Goal: Task Accomplishment & Management: Manage account settings

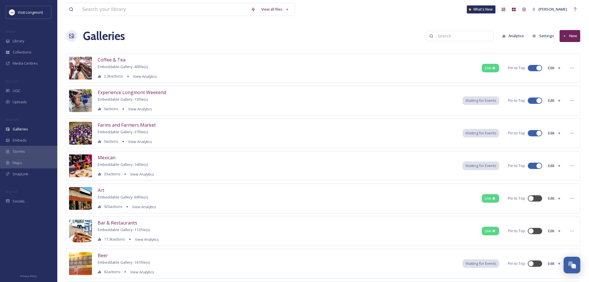
scroll to position [62, 0]
click at [17, 43] on span "Library" at bounding box center [18, 40] width 11 height 5
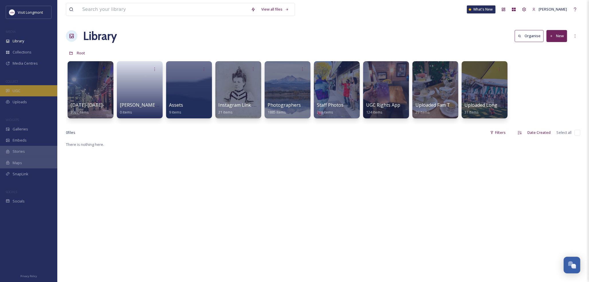
click at [21, 88] on div "UGC" at bounding box center [28, 90] width 57 height 11
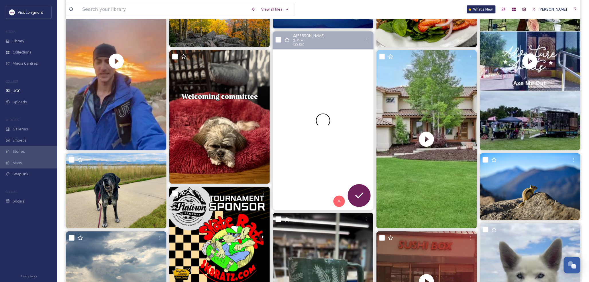
scroll to position [127, 0]
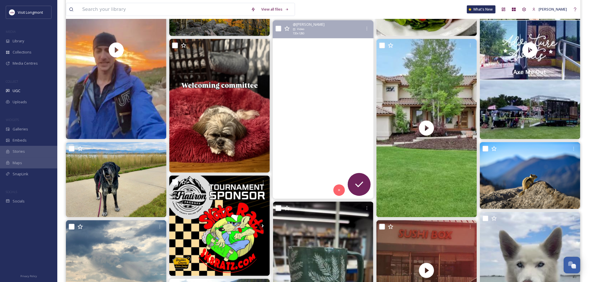
click at [330, 99] on video "This one time we were at this place and got this view #rmnp #Colorado #mountain…" at bounding box center [323, 109] width 101 height 179
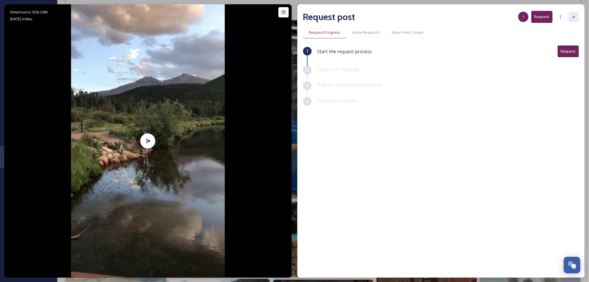
click at [572, 16] on icon at bounding box center [573, 17] width 5 height 5
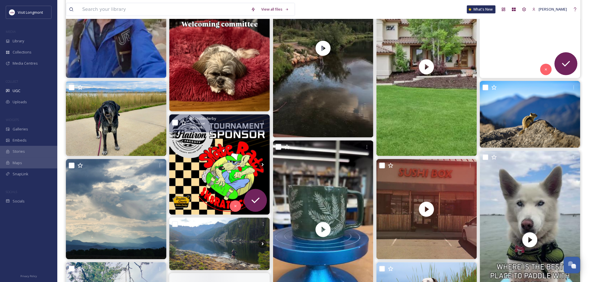
scroll to position [191, 0]
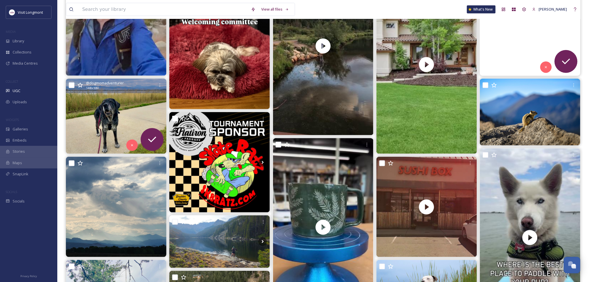
click at [146, 109] on img at bounding box center [116, 116] width 101 height 75
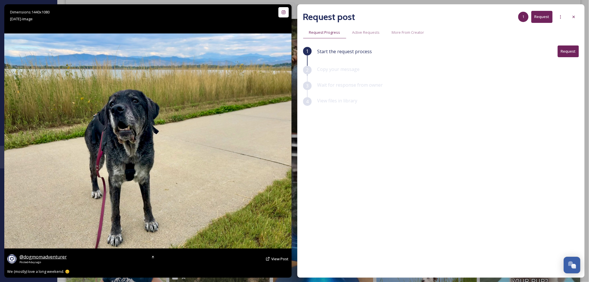
scroll to position [191, 0]
click at [52, 256] on span "@ dogmomadventurer" at bounding box center [42, 257] width 47 height 6
click at [566, 49] on button "Request" at bounding box center [568, 52] width 21 height 12
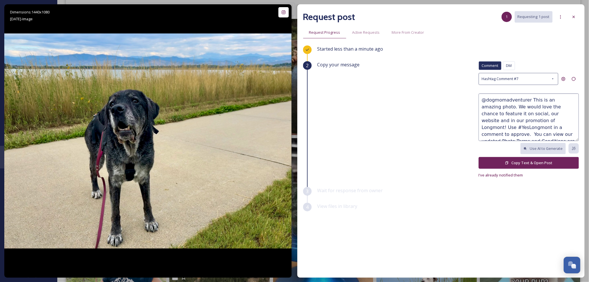
click at [523, 165] on button "Copy Text & Open Post" at bounding box center [528, 163] width 100 height 12
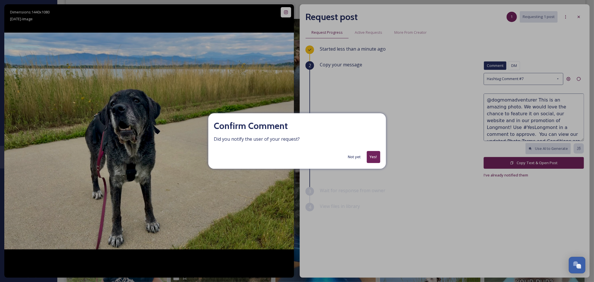
click at [377, 154] on button "Yes!" at bounding box center [373, 157] width 13 height 12
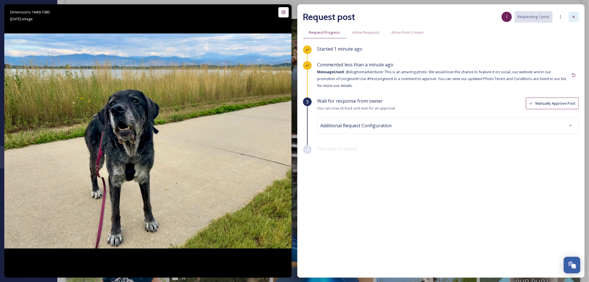
click at [576, 16] on icon at bounding box center [573, 17] width 5 height 5
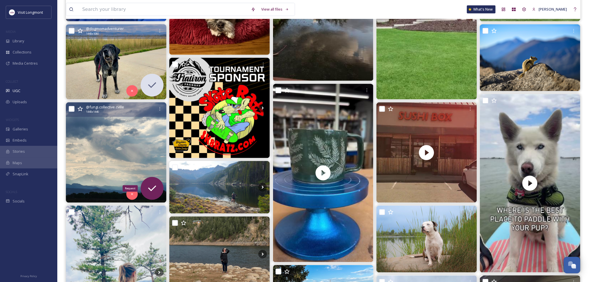
scroll to position [254, 0]
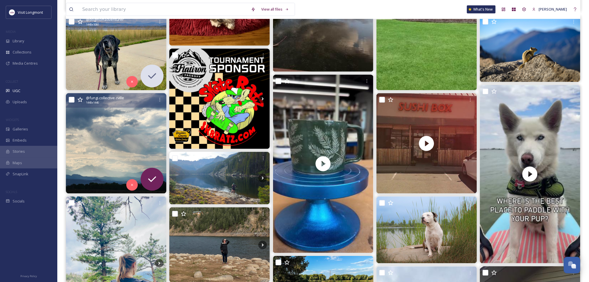
click at [113, 121] on img at bounding box center [116, 143] width 101 height 101
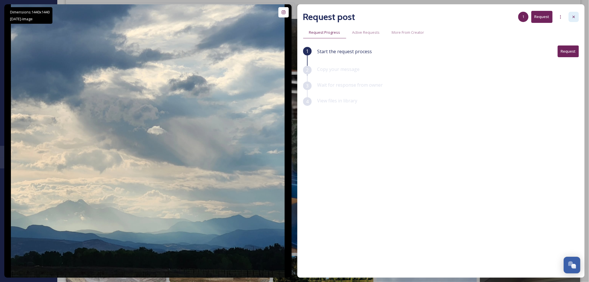
click at [575, 16] on icon at bounding box center [573, 17] width 5 height 5
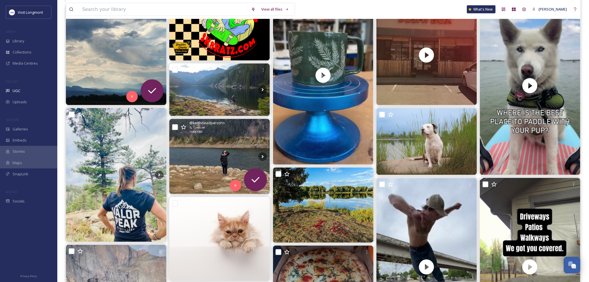
scroll to position [350, 0]
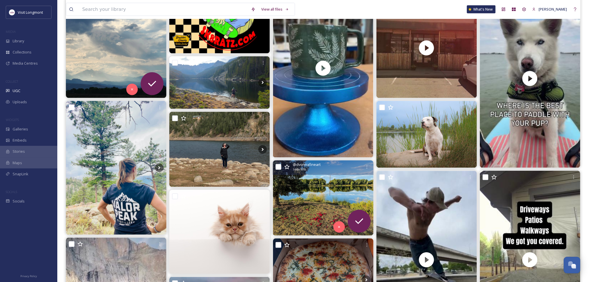
click at [307, 193] on img at bounding box center [323, 198] width 101 height 75
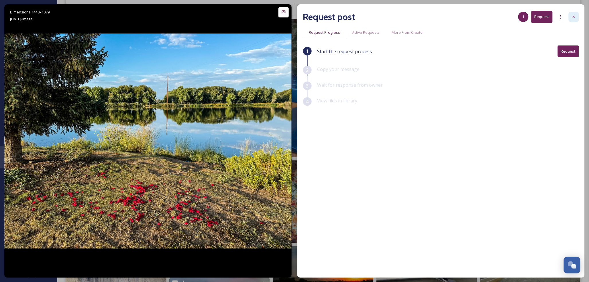
click at [576, 17] on div at bounding box center [573, 17] width 10 height 10
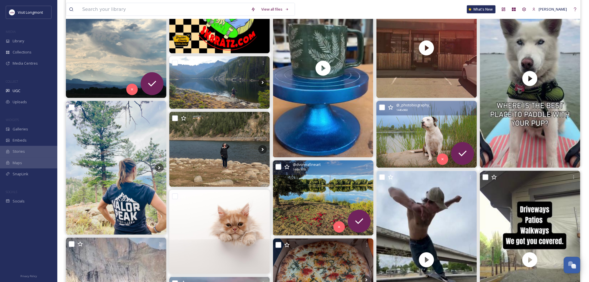
click at [400, 128] on img at bounding box center [426, 134] width 101 height 67
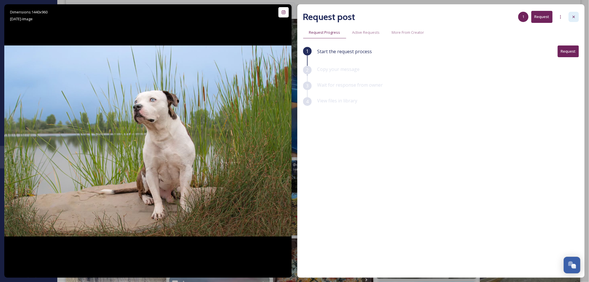
click at [572, 17] on icon at bounding box center [573, 17] width 5 height 5
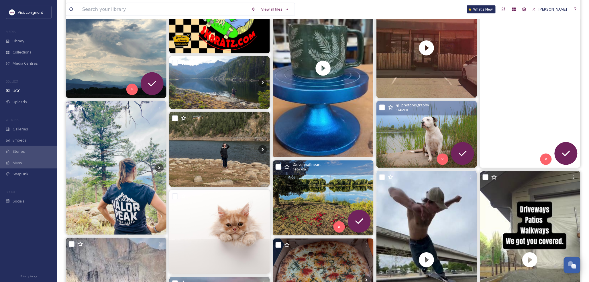
click at [502, 133] on video "Paddle boarding and an off-leash dog beach? Yes, PAW-lease! 🐾🛶\a\aUnion Reservo…" at bounding box center [530, 78] width 101 height 179
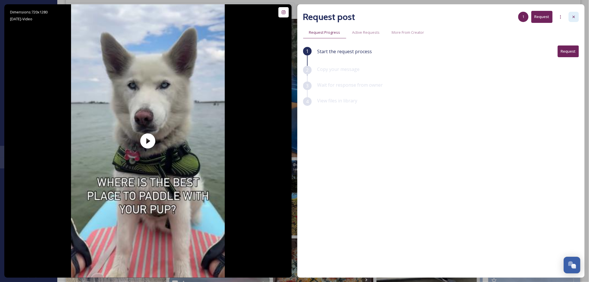
click at [572, 15] on icon at bounding box center [573, 17] width 5 height 5
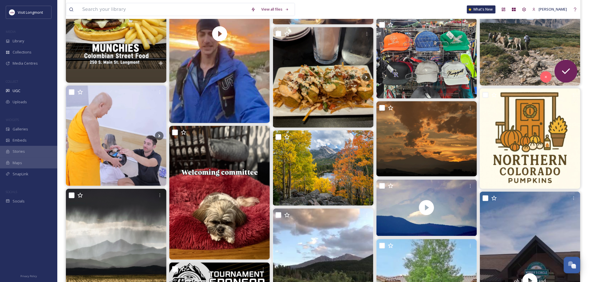
scroll to position [827, 0]
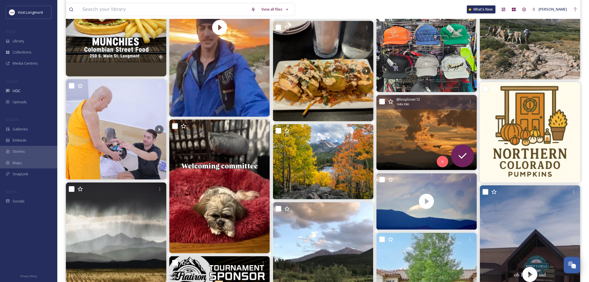
click at [423, 127] on img at bounding box center [426, 132] width 101 height 75
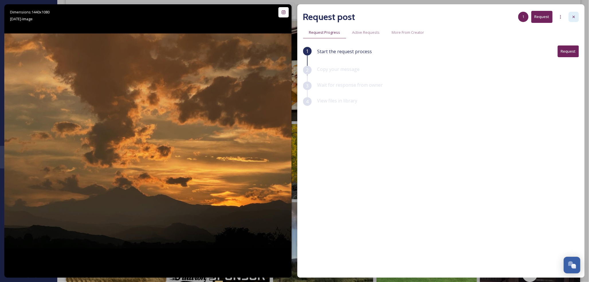
click at [572, 18] on icon at bounding box center [573, 17] width 5 height 5
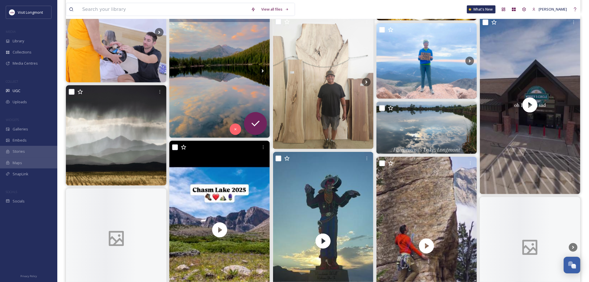
scroll to position [2004, 0]
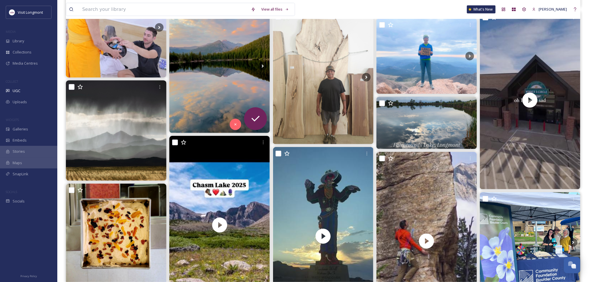
click at [195, 108] on img at bounding box center [219, 66] width 101 height 134
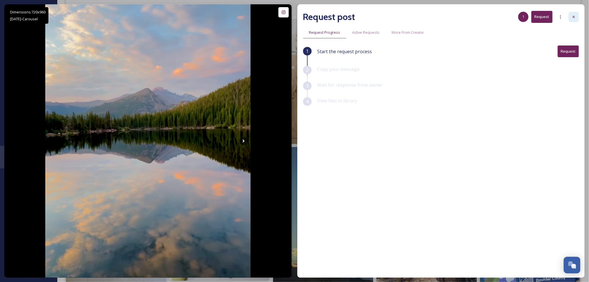
click at [572, 16] on icon at bounding box center [573, 17] width 5 height 5
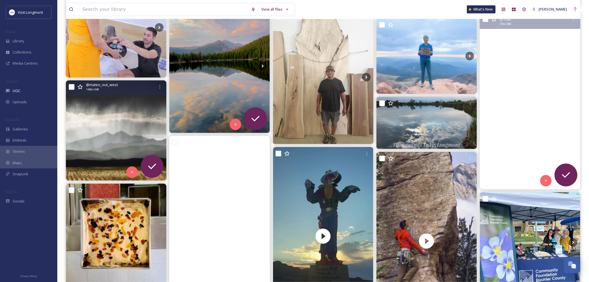
click at [105, 142] on img at bounding box center [116, 130] width 101 height 101
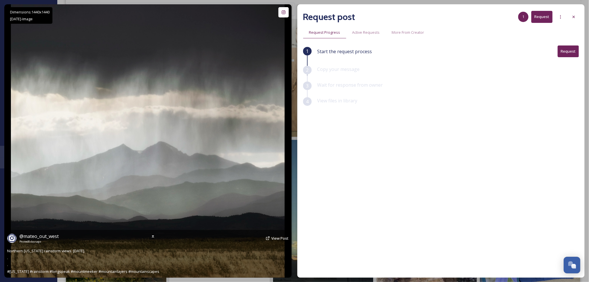
scroll to position [2004, 0]
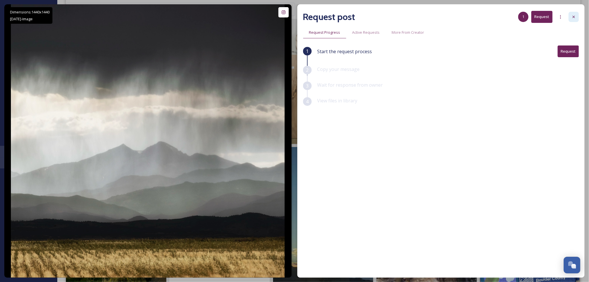
click at [574, 15] on icon at bounding box center [573, 17] width 5 height 5
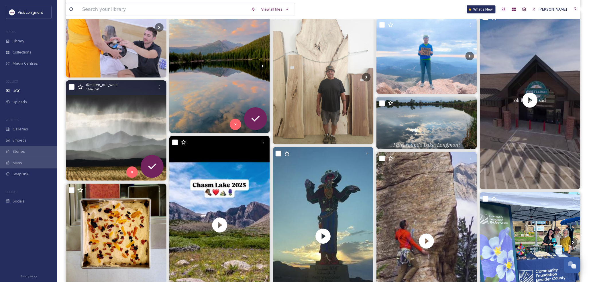
click at [212, 82] on img at bounding box center [219, 66] width 101 height 134
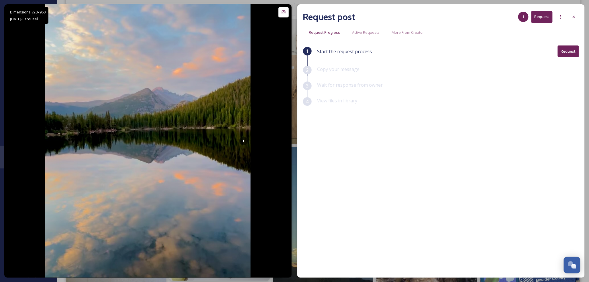
click at [576, 15] on div at bounding box center [573, 17] width 10 height 10
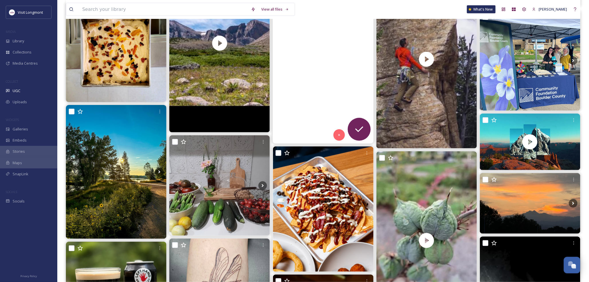
scroll to position [2259, 0]
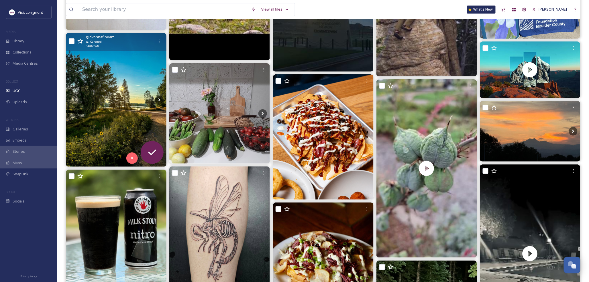
click at [126, 113] on img at bounding box center [116, 100] width 101 height 134
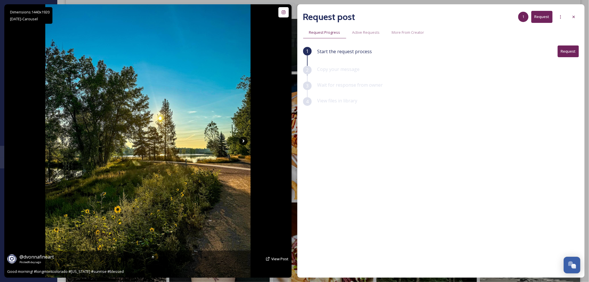
click at [242, 140] on icon at bounding box center [243, 141] width 9 height 9
click at [244, 141] on icon at bounding box center [244, 141] width 2 height 3
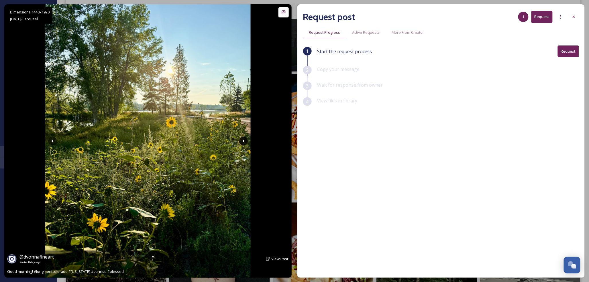
click at [241, 141] on icon at bounding box center [243, 141] width 9 height 9
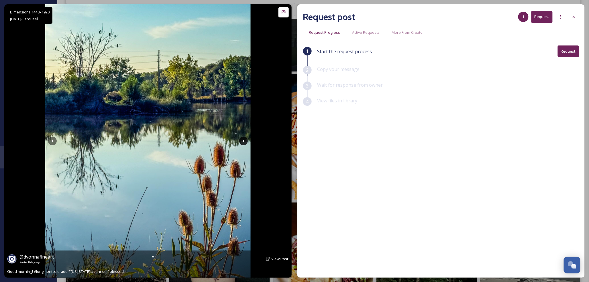
click at [243, 141] on icon at bounding box center [244, 141] width 2 height 3
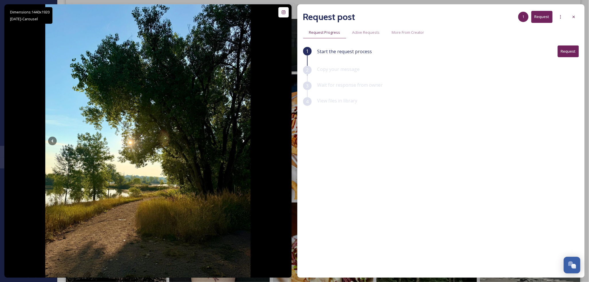
click at [569, 50] on button "Request" at bounding box center [568, 52] width 21 height 12
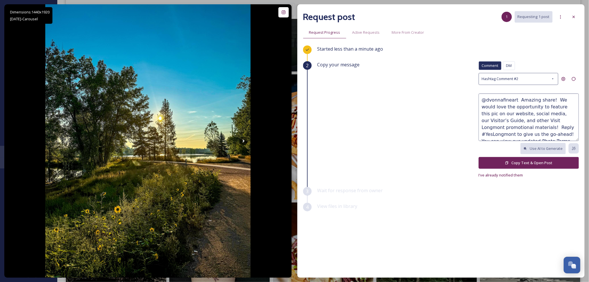
click at [518, 162] on button "Copy Text & Open Post" at bounding box center [528, 163] width 100 height 12
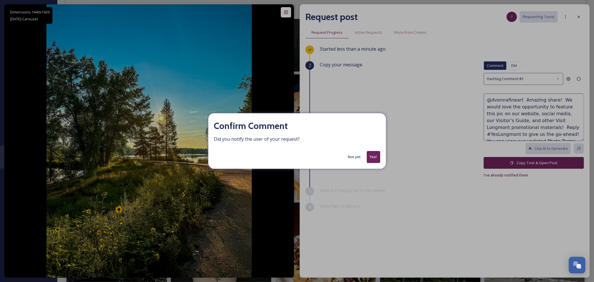
click at [373, 154] on button "Yes!" at bounding box center [373, 157] width 13 height 12
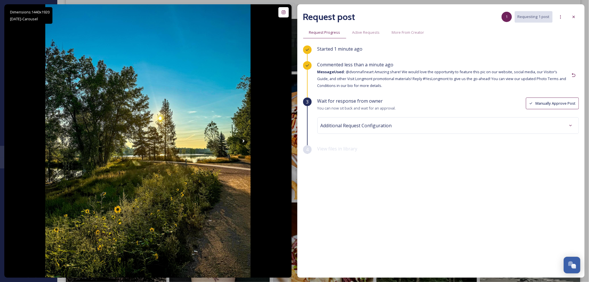
click at [549, 104] on button "Manually Approve Post" at bounding box center [552, 104] width 53 height 12
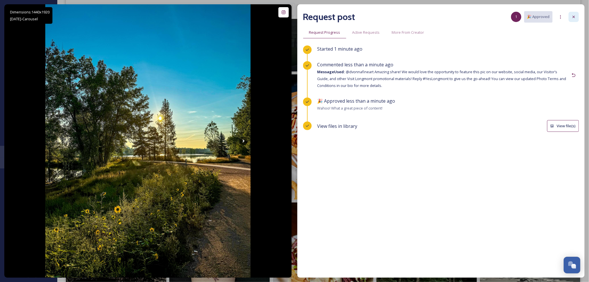
click at [574, 17] on icon at bounding box center [573, 17] width 2 height 2
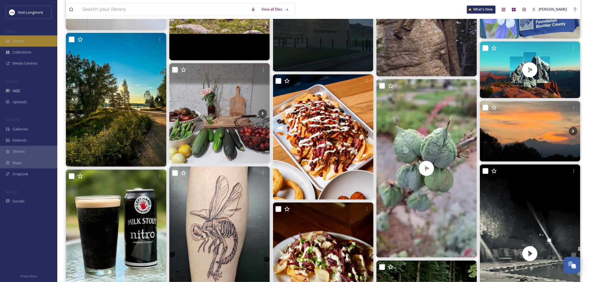
click at [19, 42] on span "Library" at bounding box center [18, 40] width 11 height 5
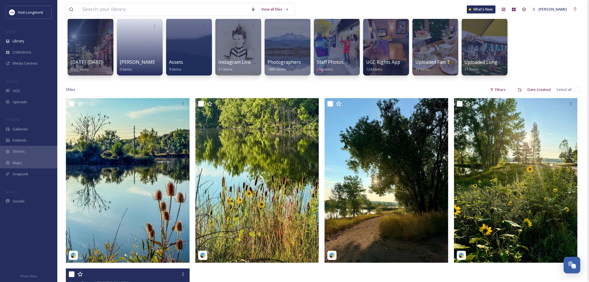
scroll to position [32, 0]
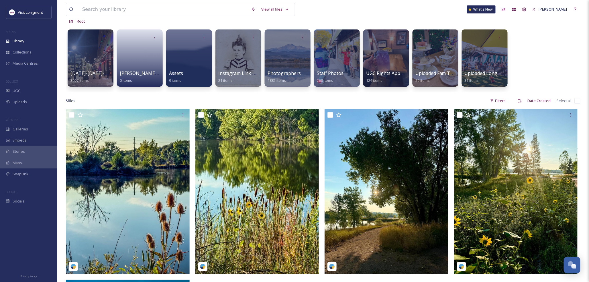
click at [580, 101] on input "checkbox" at bounding box center [577, 101] width 6 height 6
checkbox input "true"
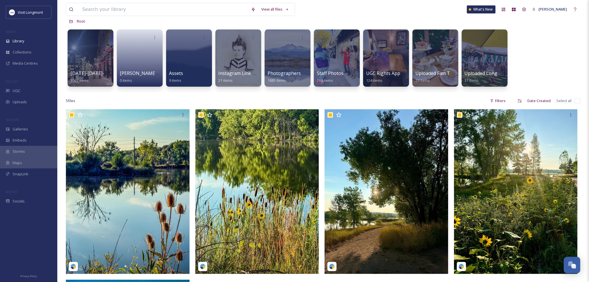
checkbox input "true"
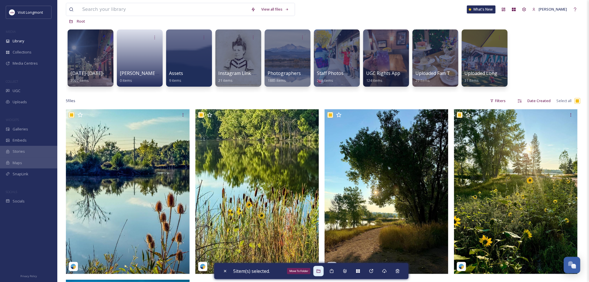
click at [317, 271] on div "Move To Folder" at bounding box center [318, 271] width 10 height 10
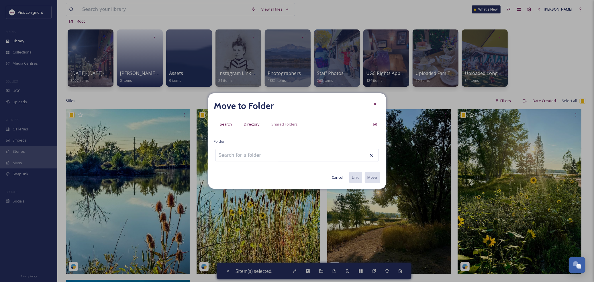
click at [249, 124] on span "Directory" at bounding box center [251, 124] width 15 height 5
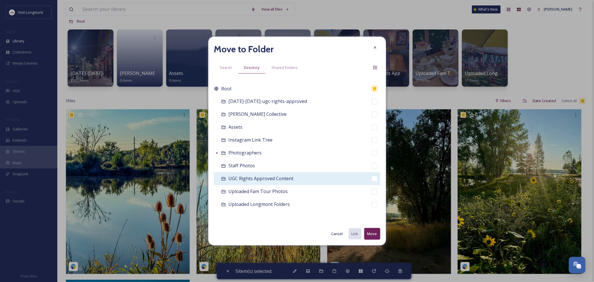
click at [262, 179] on span "UGC Rights Approved Content" at bounding box center [261, 179] width 65 height 6
checkbox input "false"
checkbox input "true"
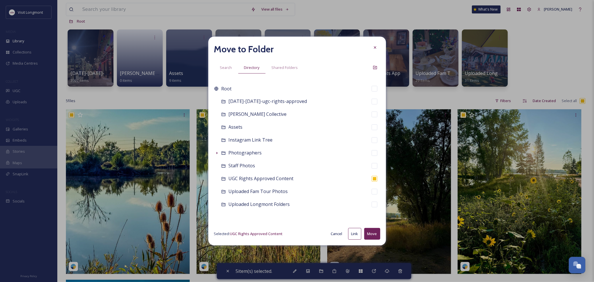
click at [373, 230] on button "Move" at bounding box center [372, 234] width 16 height 12
checkbox input "false"
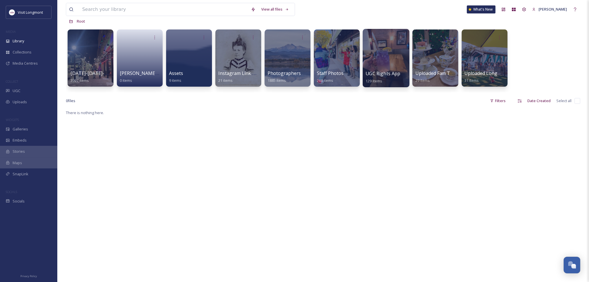
click at [382, 60] on div at bounding box center [386, 58] width 47 height 58
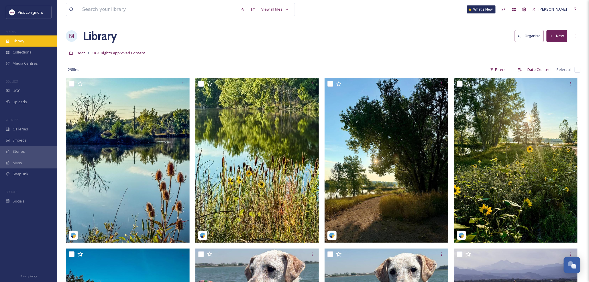
click at [18, 42] on span "Library" at bounding box center [18, 40] width 11 height 5
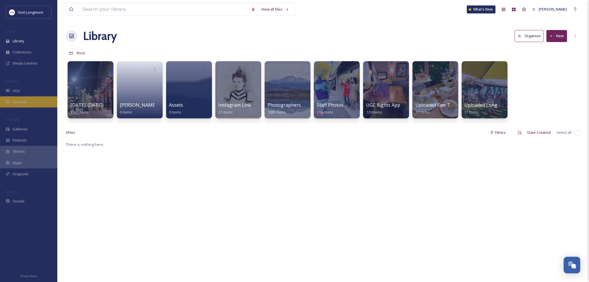
click at [24, 104] on span "Uploads" at bounding box center [20, 101] width 14 height 5
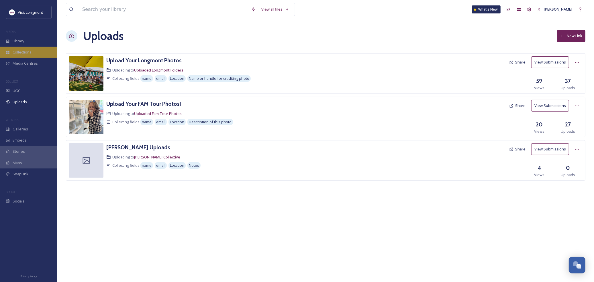
click at [17, 57] on div "Collections" at bounding box center [28, 52] width 57 height 11
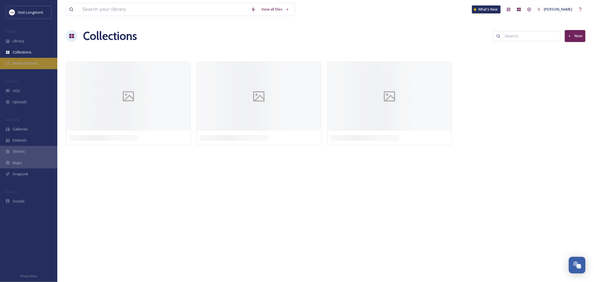
click at [21, 63] on span "Media Centres" at bounding box center [25, 63] width 25 height 5
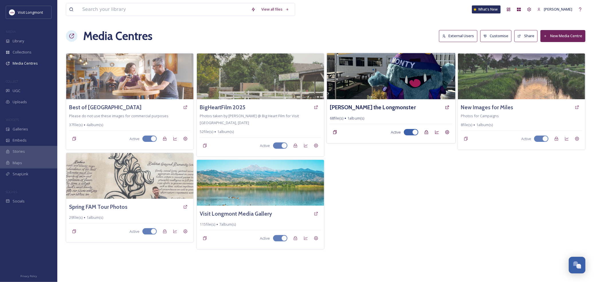
click at [456, 37] on button "External Users" at bounding box center [458, 36] width 38 height 12
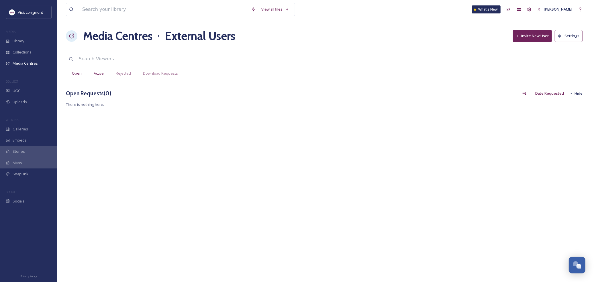
click at [109, 73] on div "Active" at bounding box center [99, 74] width 22 height 12
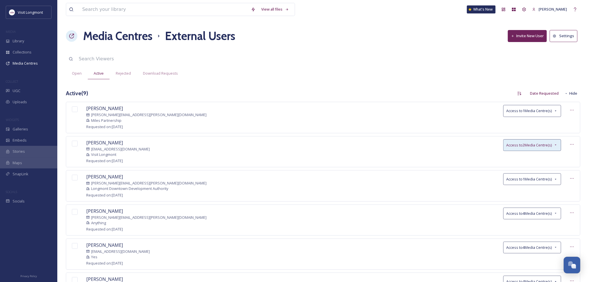
click at [552, 144] on div "Access to 2 Media Centre(s)" at bounding box center [532, 145] width 58 height 12
click at [528, 159] on span "Best of [GEOGRAPHIC_DATA]" at bounding box center [530, 158] width 50 height 5
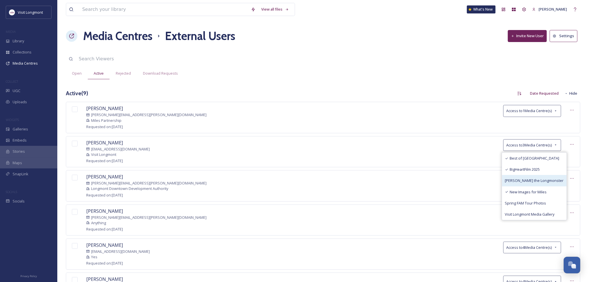
click at [517, 182] on span "[PERSON_NAME] the Longmonster" at bounding box center [534, 180] width 59 height 5
click at [519, 201] on span "Spring FAM Tour Photos" at bounding box center [520, 203] width 41 height 5
click at [518, 214] on span "Visit Longmont Media Gallery" at bounding box center [525, 214] width 50 height 5
click at [441, 74] on div "Open Active Rejected Download Requests" at bounding box center [323, 74] width 514 height 12
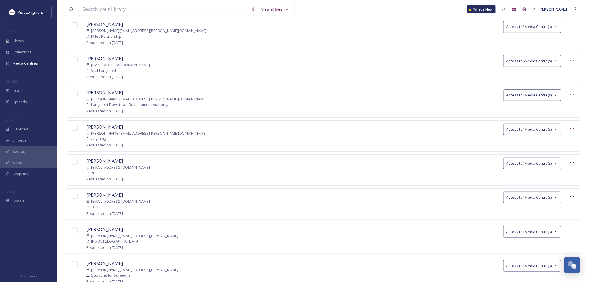
scroll to position [95, 0]
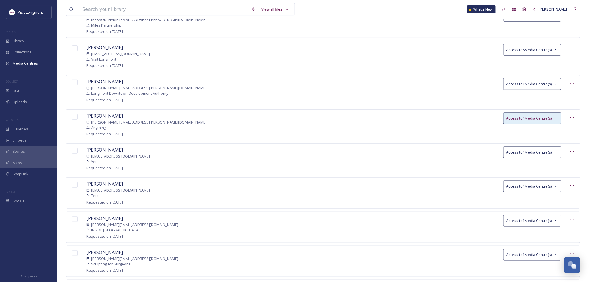
click at [546, 119] on span "Access to 4 Media Centre(s)" at bounding box center [529, 118] width 46 height 5
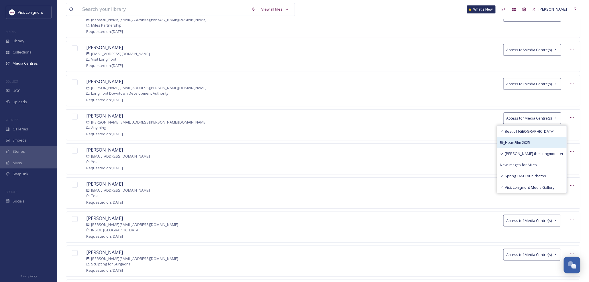
click at [528, 138] on div "BigHeartFilm 2025" at bounding box center [531, 142] width 69 height 11
click at [531, 166] on span "New Images for Miles" at bounding box center [518, 164] width 37 height 5
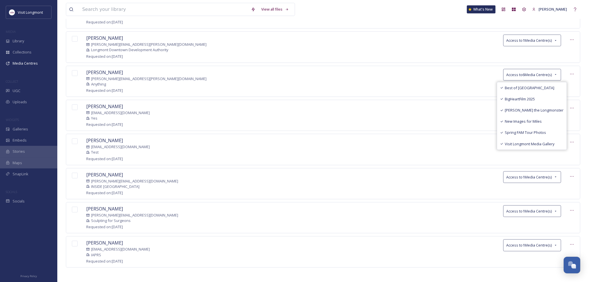
scroll to position [139, 0]
click at [415, 143] on div "[PERSON_NAME] [EMAIL_ADDRESS][DOMAIN_NAME] Test Requested on: [DATE] Access to …" at bounding box center [323, 148] width 514 height 31
click at [572, 142] on icon at bounding box center [572, 141] width 5 height 5
click at [72, 143] on div at bounding box center [74, 141] width 11 height 9
click at [75, 138] on input "checkbox" at bounding box center [75, 141] width 6 height 6
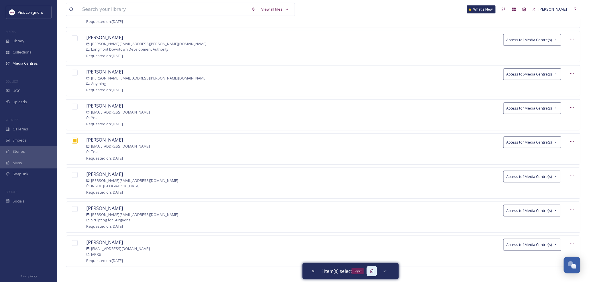
click at [370, 271] on div "Reject" at bounding box center [372, 271] width 10 height 10
checkbox input "false"
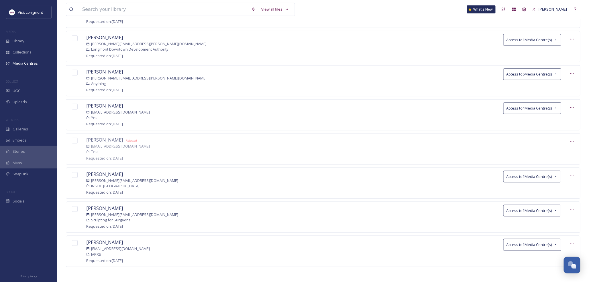
scroll to position [108, 0]
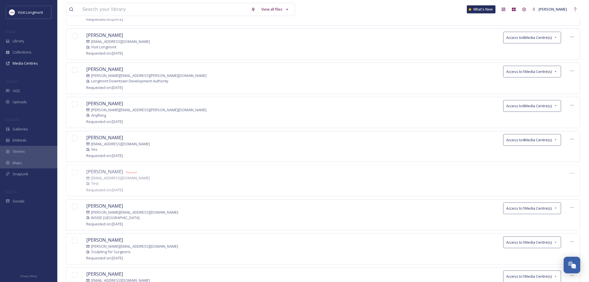
click at [75, 137] on input "checkbox" at bounding box center [75, 139] width 6 height 6
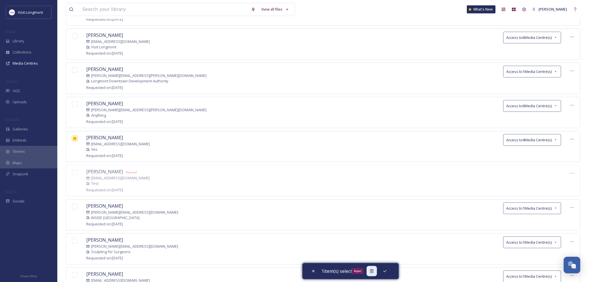
click at [372, 271] on icon at bounding box center [371, 271] width 5 height 5
checkbox input "false"
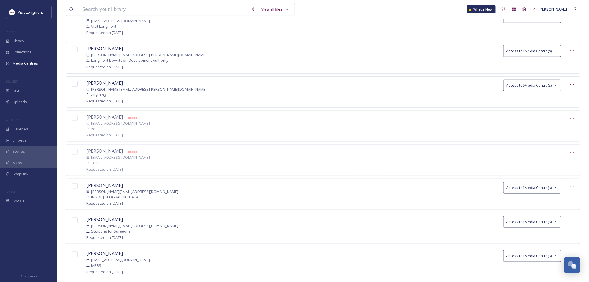
scroll to position [139, 0]
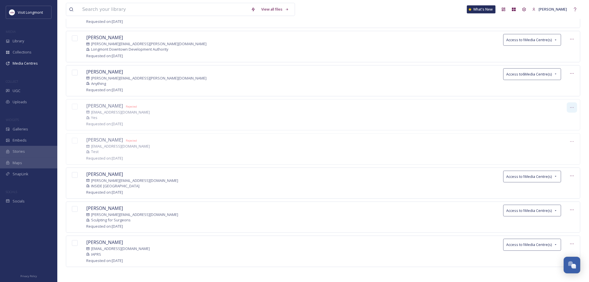
click at [574, 105] on icon at bounding box center [572, 107] width 5 height 5
click at [537, 106] on div "[PERSON_NAME] Rejected [EMAIL_ADDRESS][DOMAIN_NAME] Yes Requested on: [DATE] Gr…" at bounding box center [323, 114] width 514 height 31
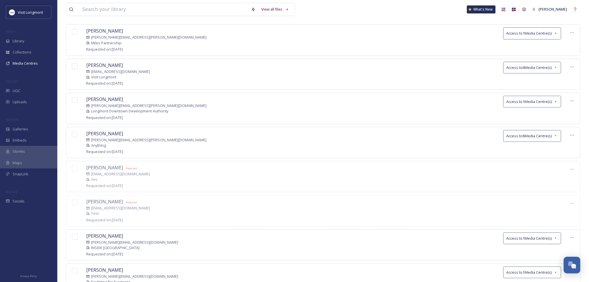
scroll to position [0, 0]
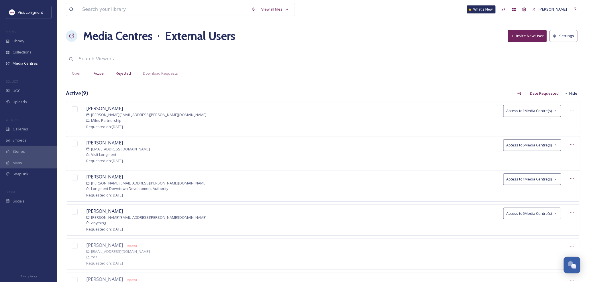
click at [124, 75] on span "Rejected" at bounding box center [123, 73] width 15 height 5
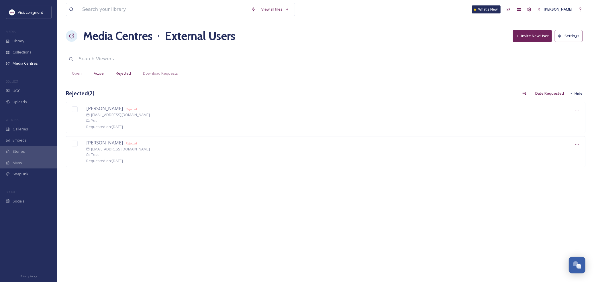
click at [99, 73] on span "Active" at bounding box center [99, 73] width 10 height 5
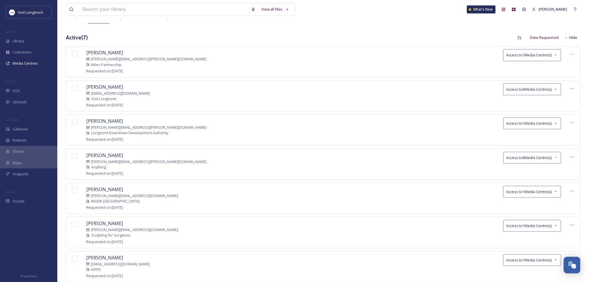
scroll to position [72, 0]
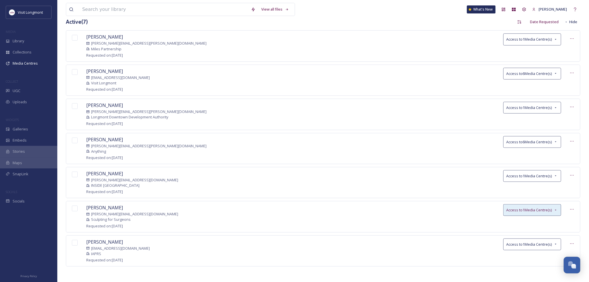
click at [560, 208] on div "Access to 1 Media Centre(s)" at bounding box center [532, 210] width 58 height 12
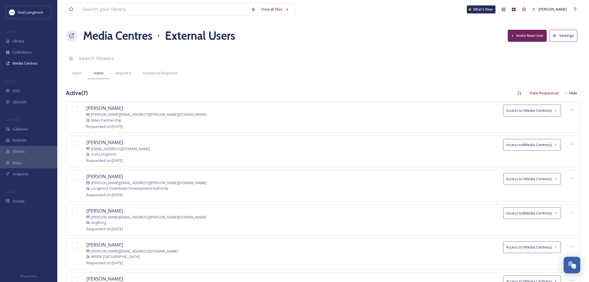
scroll to position [0, 0]
click at [397, 54] on div "View all files What's New [PERSON_NAME] Media Centres External Users Invite New…" at bounding box center [322, 178] width 531 height 356
click at [560, 36] on button "Settings" at bounding box center [564, 36] width 28 height 12
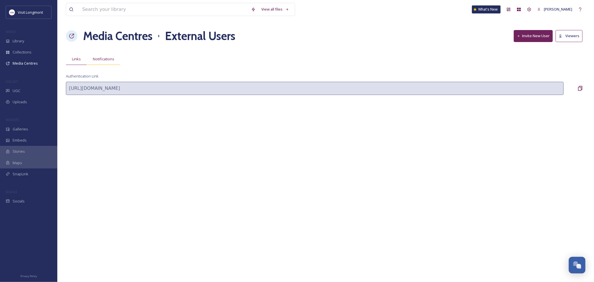
click at [108, 60] on span "Notifications" at bounding box center [103, 58] width 21 height 5
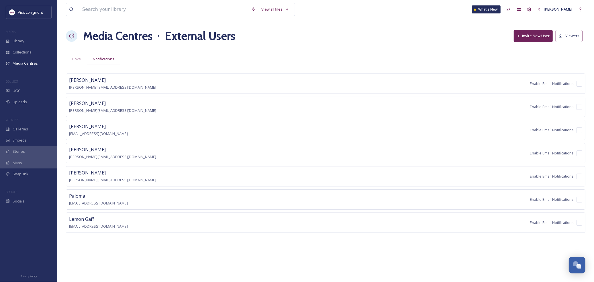
click at [577, 130] on input "checkbox" at bounding box center [579, 130] width 6 height 6
checkbox input "false"
click at [72, 57] on span "Links" at bounding box center [76, 58] width 9 height 5
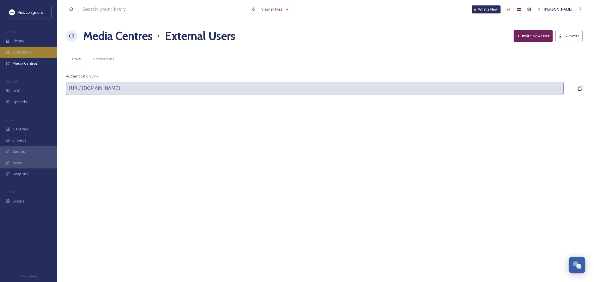
click at [24, 55] on div "Collections" at bounding box center [28, 52] width 57 height 11
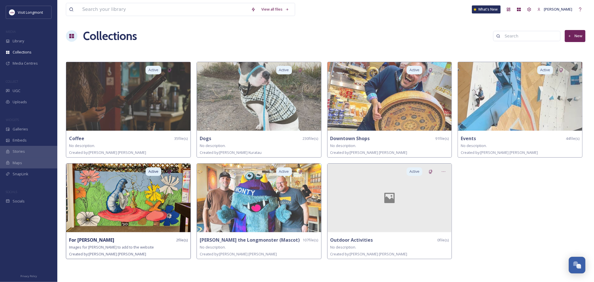
click at [133, 218] on img at bounding box center [128, 198] width 124 height 69
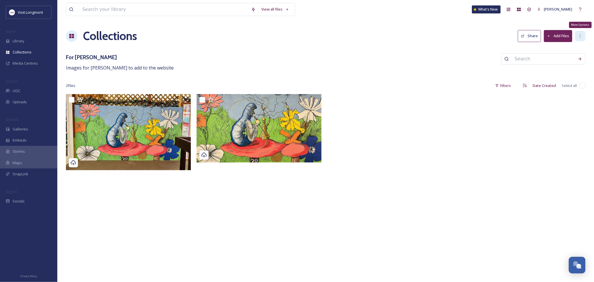
click at [577, 36] on div "More Options" at bounding box center [580, 36] width 10 height 10
click at [538, 50] on span "Edit Collection" at bounding box center [537, 48] width 24 height 5
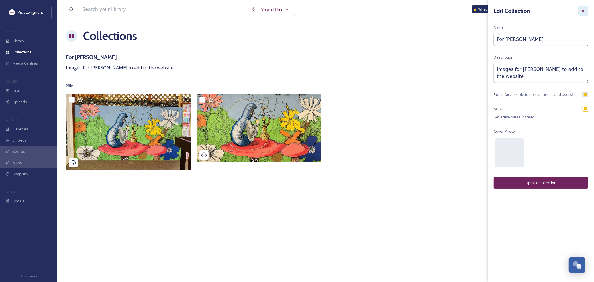
click at [582, 10] on icon at bounding box center [582, 11] width 5 height 5
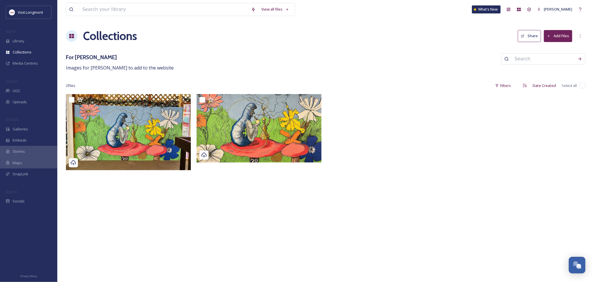
click at [77, 56] on h3 "For [PERSON_NAME]" at bounding box center [120, 57] width 108 height 8
click at [83, 34] on h1 "Collections" at bounding box center [110, 35] width 54 height 17
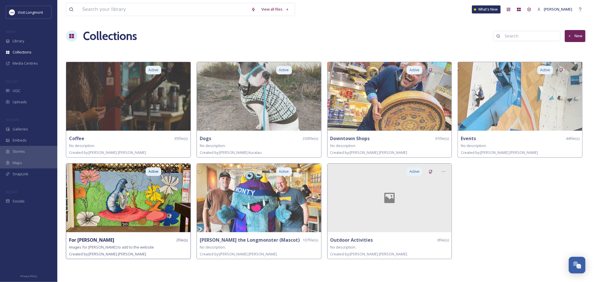
drag, startPoint x: 142, startPoint y: 204, endPoint x: 138, endPoint y: 257, distance: 53.1
click at [138, 257] on div "Created by: [PERSON_NAME]" at bounding box center [128, 254] width 119 height 7
click at [162, 243] on div "For [PERSON_NAME] 2 file(s)" at bounding box center [128, 240] width 119 height 7
click at [150, 172] on span "Active" at bounding box center [153, 171] width 10 height 5
click at [155, 172] on span "Active" at bounding box center [153, 171] width 10 height 5
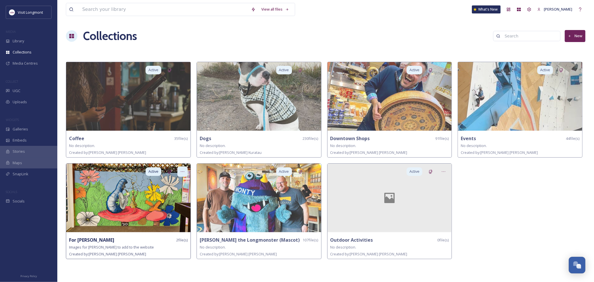
click at [183, 171] on icon at bounding box center [182, 172] width 5 height 5
click at [166, 213] on span "Delete" at bounding box center [165, 212] width 11 height 5
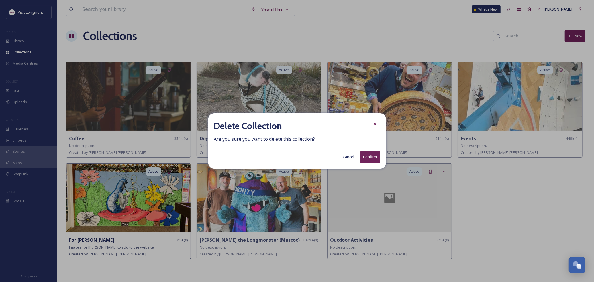
click at [369, 157] on button "Confirm" at bounding box center [370, 157] width 20 height 12
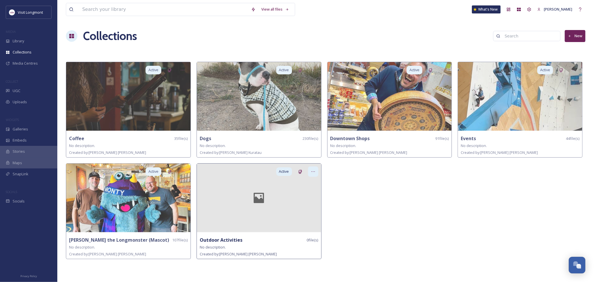
click at [316, 170] on div at bounding box center [313, 172] width 10 height 10
click at [296, 212] on span "Delete" at bounding box center [296, 212] width 11 height 5
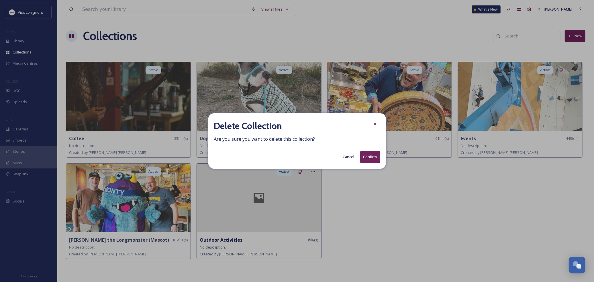
click at [367, 160] on button "Confirm" at bounding box center [370, 157] width 20 height 12
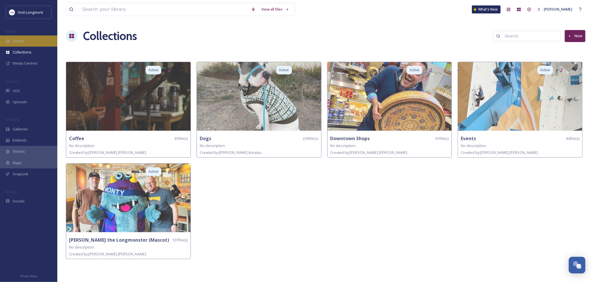
click at [19, 38] on span "Library" at bounding box center [18, 40] width 11 height 5
